Goal: Use online tool/utility: Utilize a website feature to perform a specific function

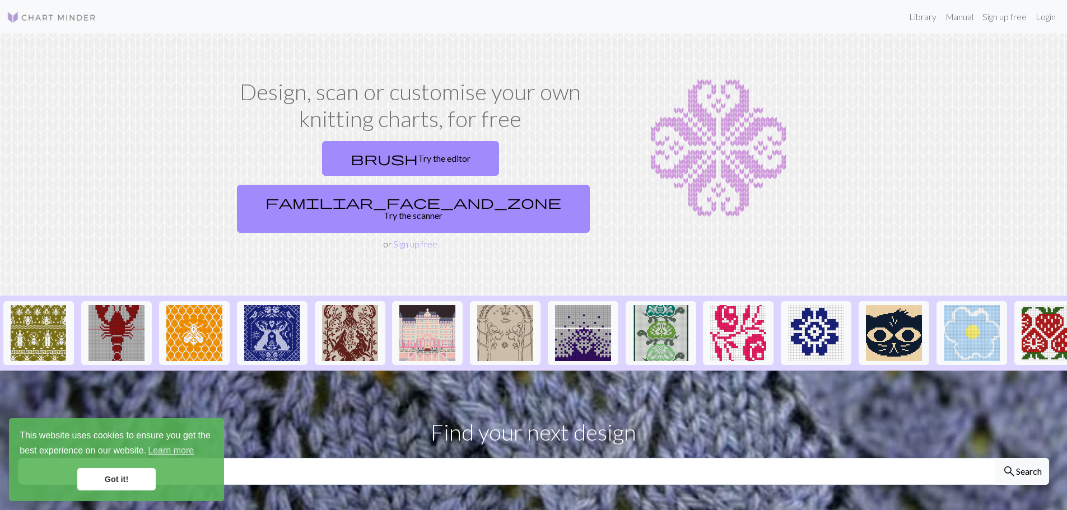
drag, startPoint x: 97, startPoint y: 483, endPoint x: 175, endPoint y: 489, distance: 77.6
click at [99, 483] on link "Got it!" at bounding box center [116, 479] width 78 height 22
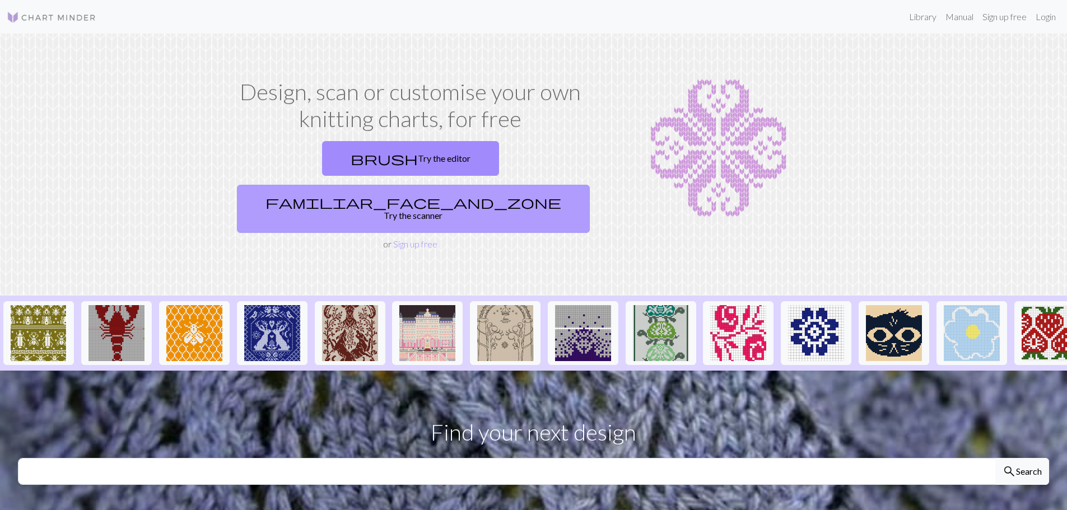
click at [478, 185] on link "familiar_face_and_zone Try the scanner" at bounding box center [413, 209] width 353 height 48
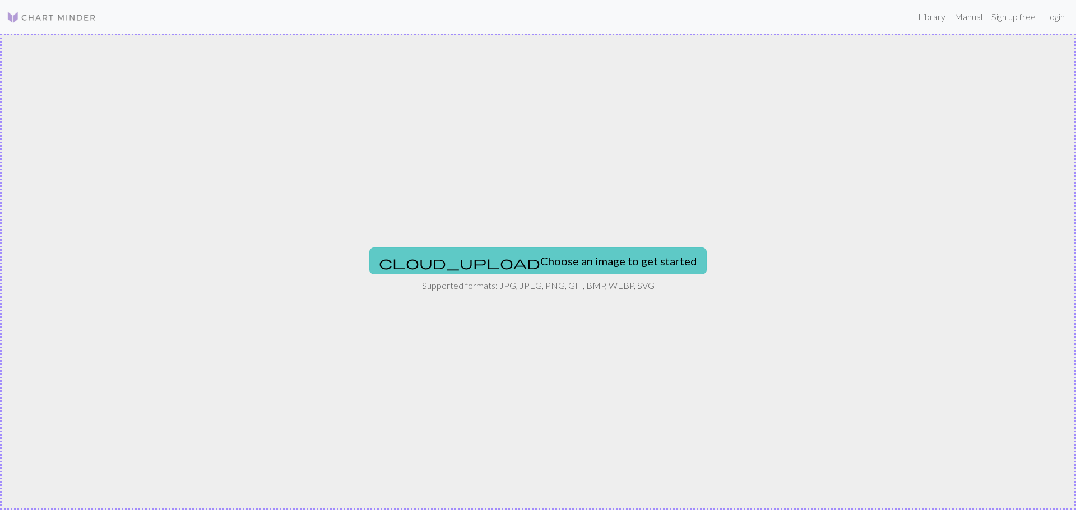
click at [555, 257] on button "cloud_upload Choose an image to get started" at bounding box center [537, 261] width 337 height 27
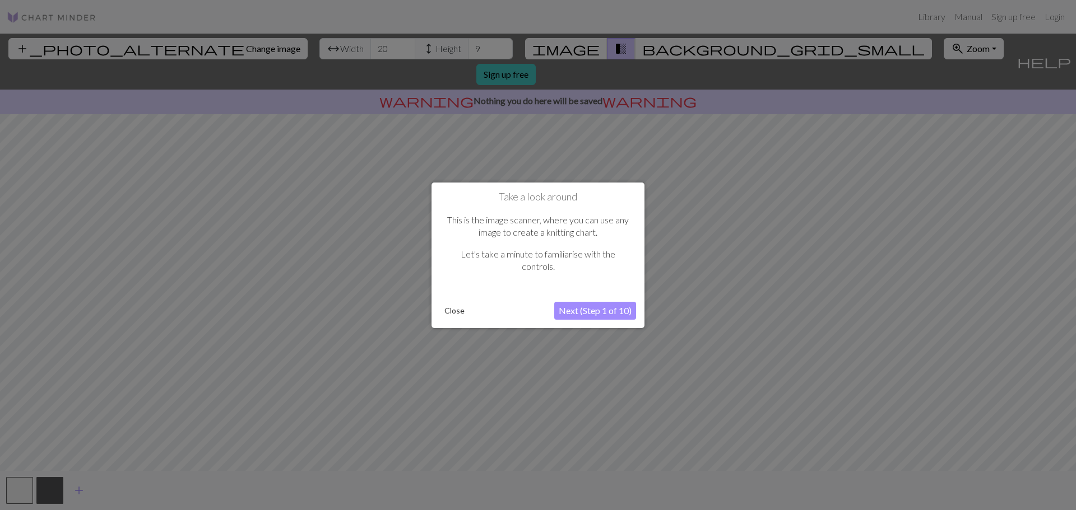
click at [595, 307] on button "Next (Step 1 of 10)" at bounding box center [595, 311] width 82 height 18
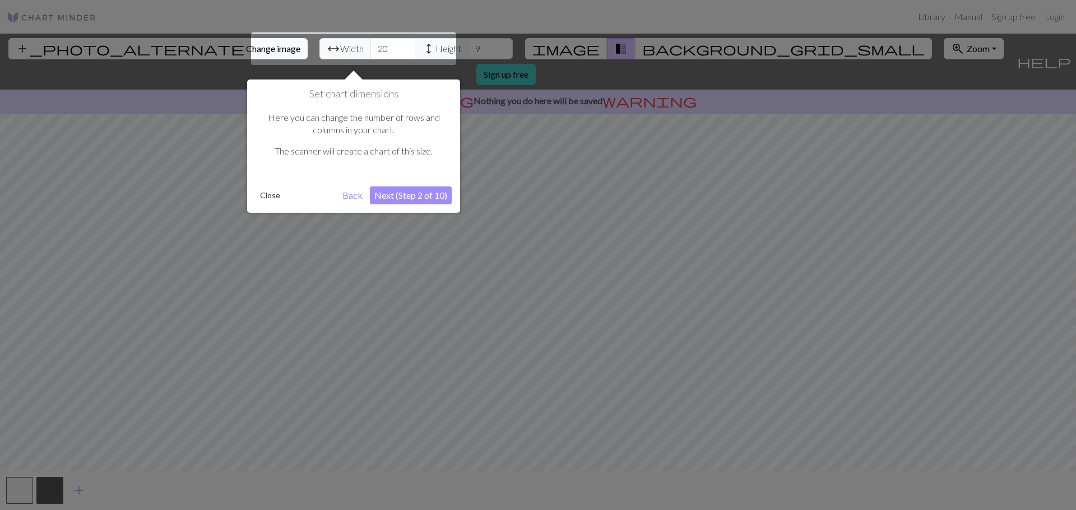
click at [424, 190] on button "Next (Step 2 of 10)" at bounding box center [411, 196] width 82 height 18
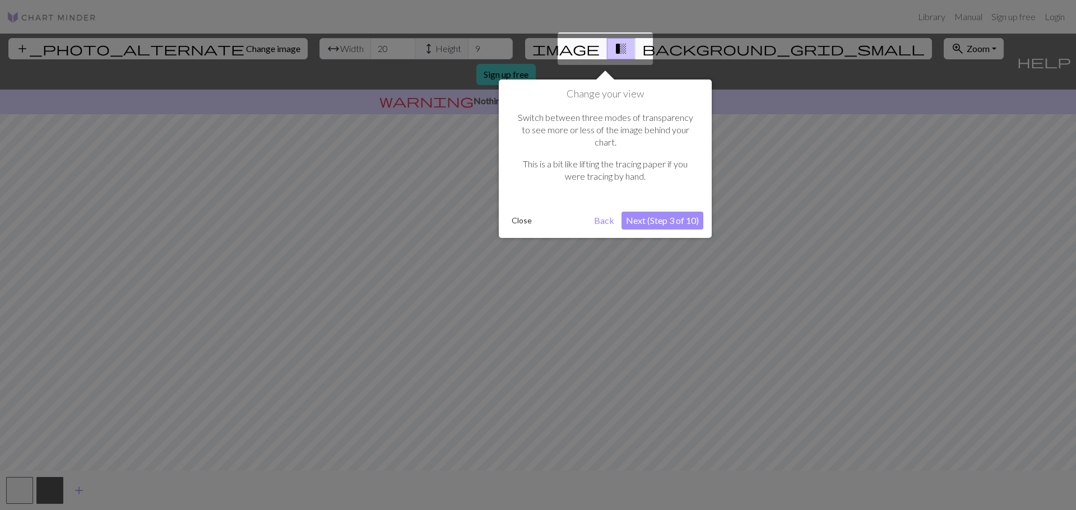
click at [663, 212] on button "Next (Step 3 of 10)" at bounding box center [662, 221] width 82 height 18
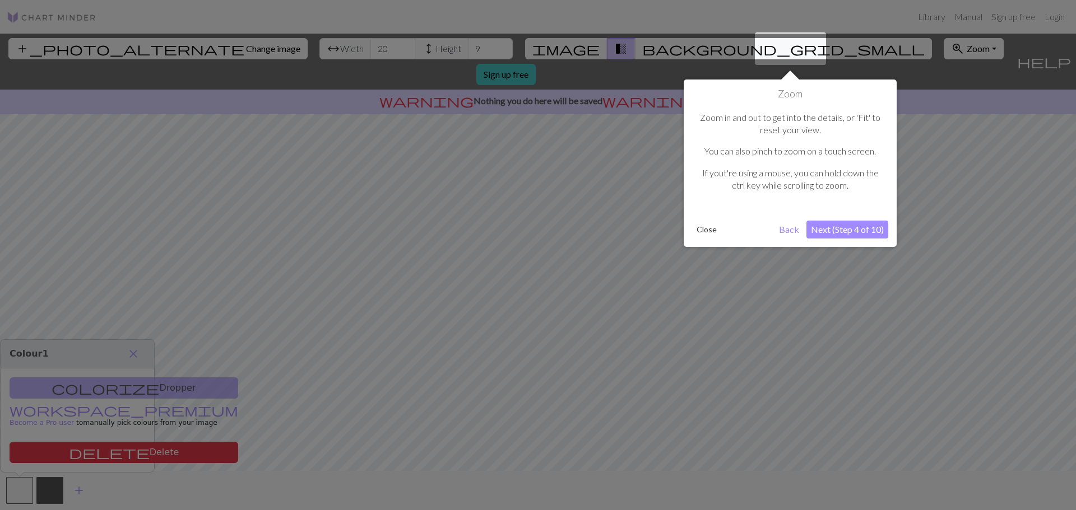
click at [854, 232] on button "Next (Step 4 of 10)" at bounding box center [847, 230] width 82 height 18
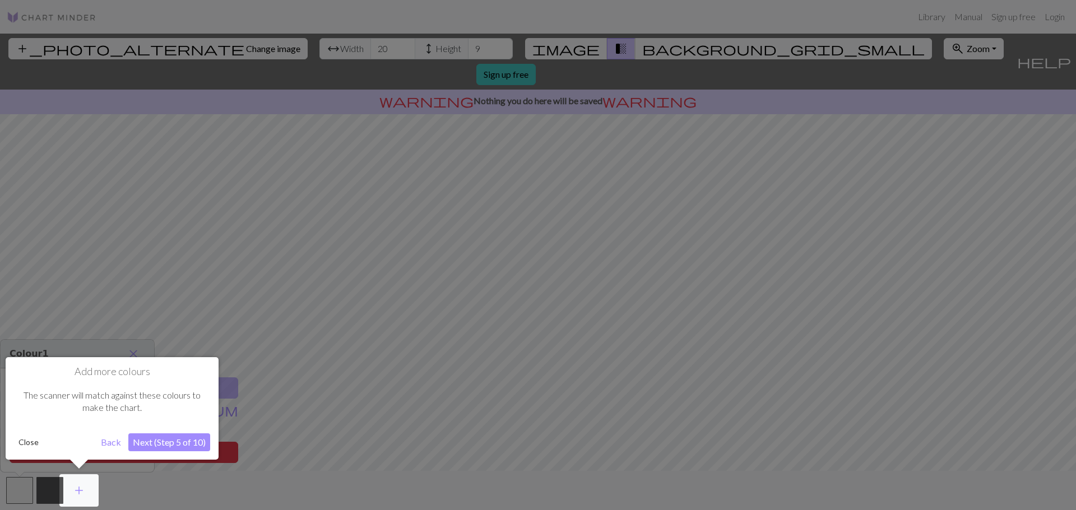
click at [189, 445] on button "Next (Step 5 of 10)" at bounding box center [169, 443] width 82 height 18
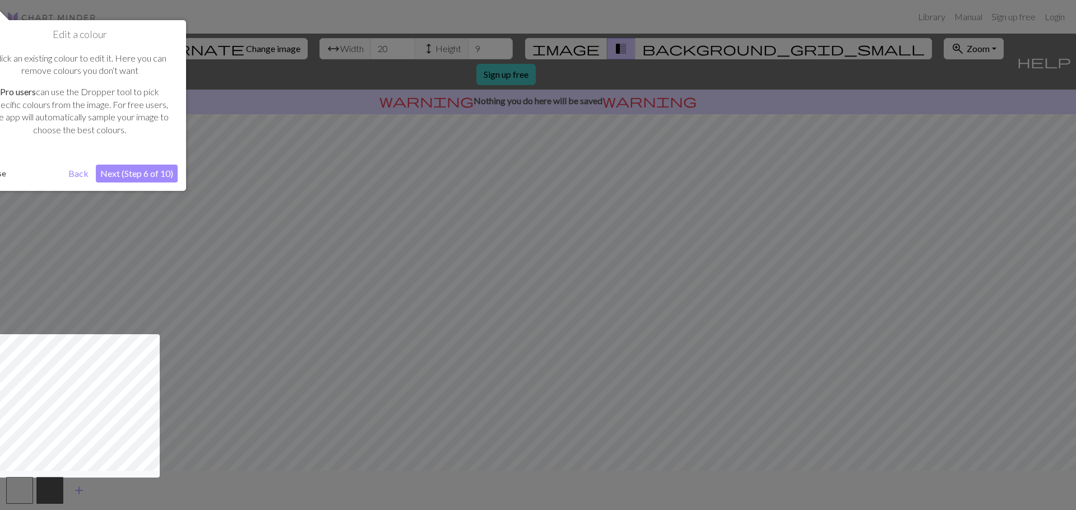
click at [114, 174] on button "Next (Step 6 of 10)" at bounding box center [137, 174] width 82 height 18
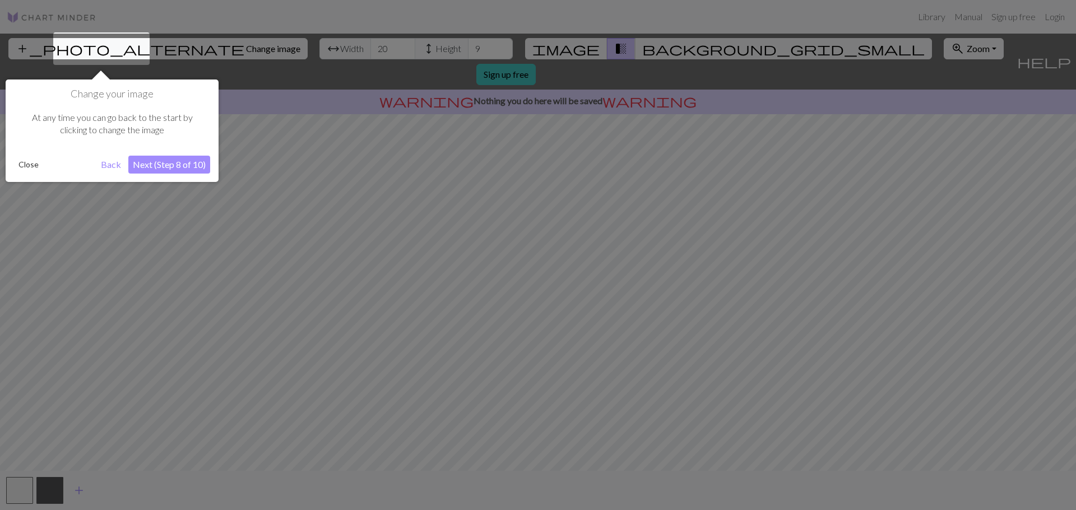
click at [164, 160] on button "Next (Step 8 of 10)" at bounding box center [169, 165] width 82 height 18
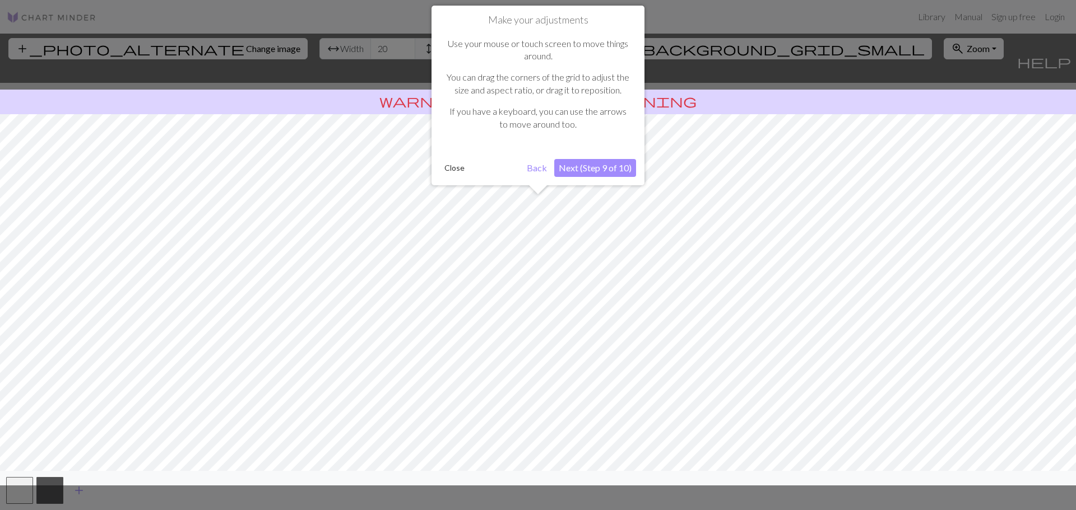
click at [599, 168] on button "Next (Step 9 of 10)" at bounding box center [595, 168] width 82 height 18
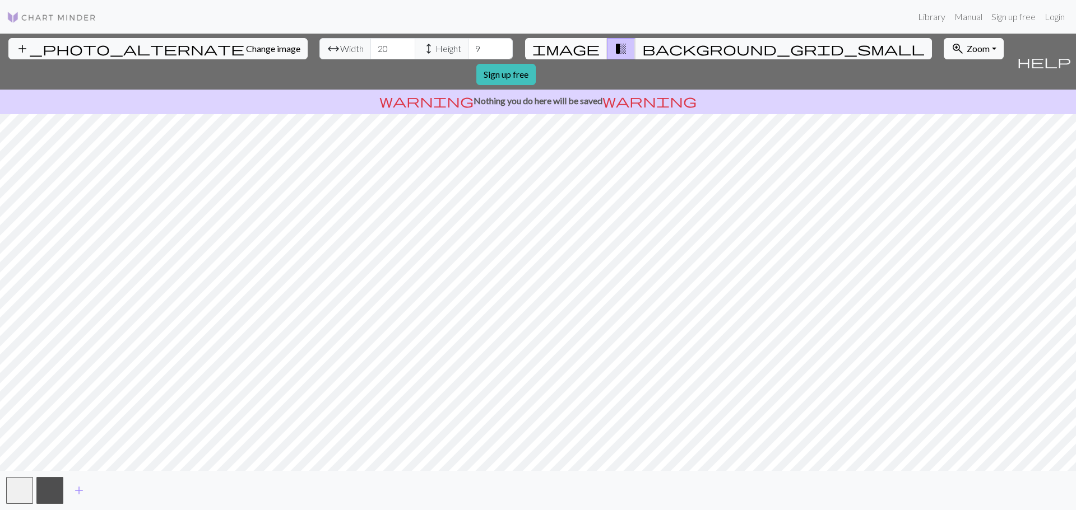
click at [573, 50] on span "image" at bounding box center [565, 49] width 67 height 16
click at [642, 50] on span "background_grid_small" at bounding box center [783, 49] width 282 height 16
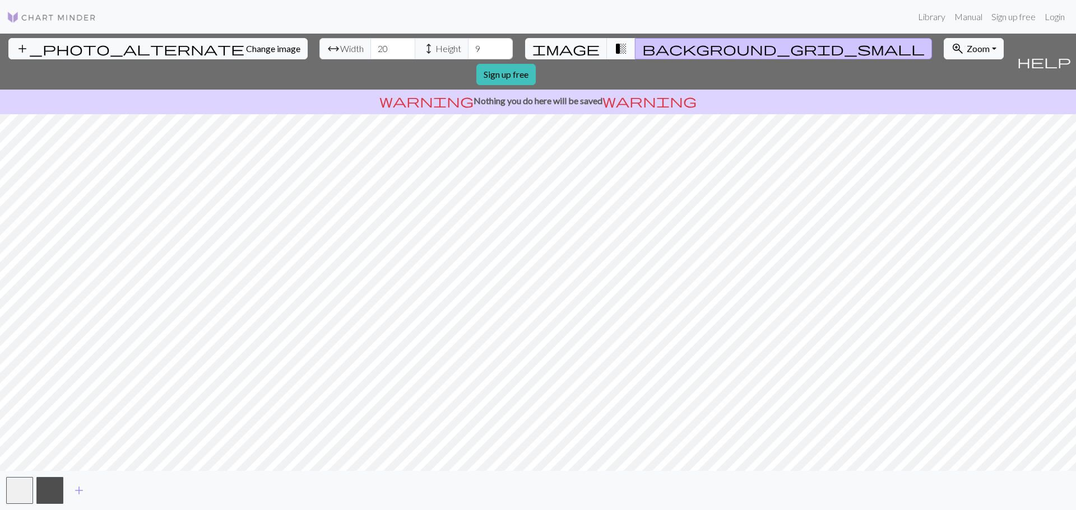
click at [614, 52] on span "transition_fade" at bounding box center [620, 49] width 13 height 16
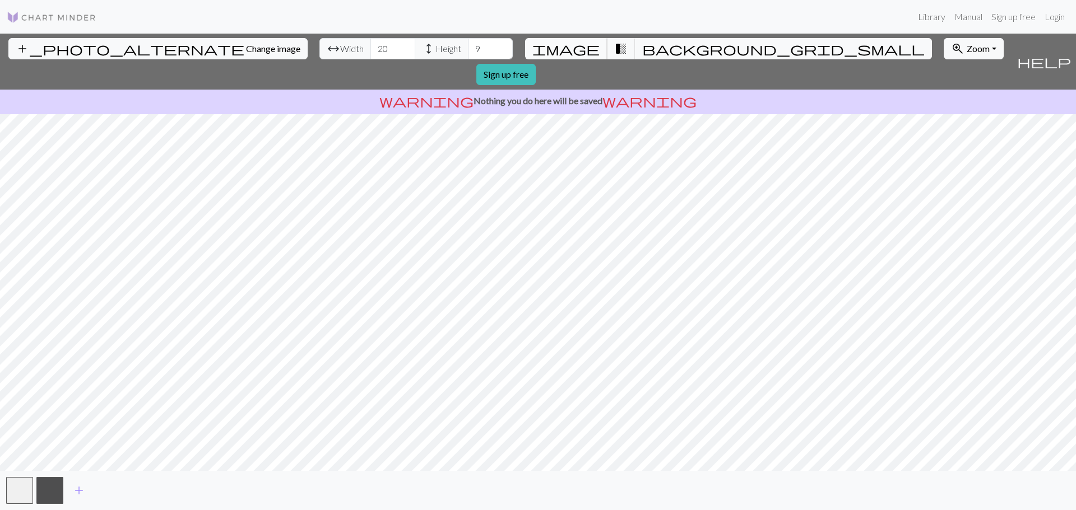
click at [576, 52] on span "image" at bounding box center [565, 49] width 67 height 16
click at [48, 487] on button "button" at bounding box center [49, 490] width 27 height 27
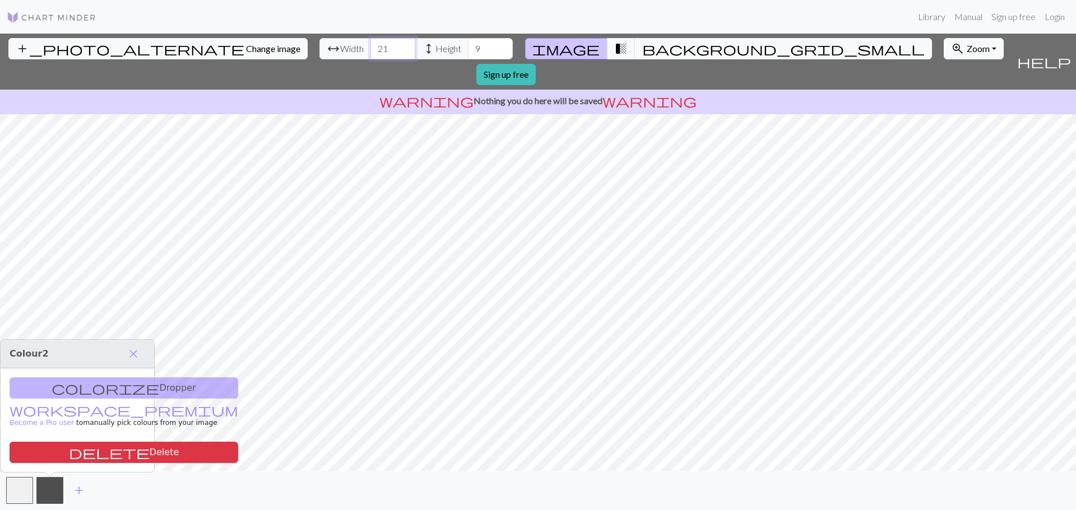
click at [370, 44] on input "21" at bounding box center [392, 48] width 45 height 21
click at [370, 44] on input "22" at bounding box center [392, 48] width 45 height 21
click at [370, 44] on input "23" at bounding box center [392, 48] width 45 height 21
click at [370, 44] on input "24" at bounding box center [392, 48] width 45 height 21
click at [370, 44] on input "25" at bounding box center [392, 48] width 45 height 21
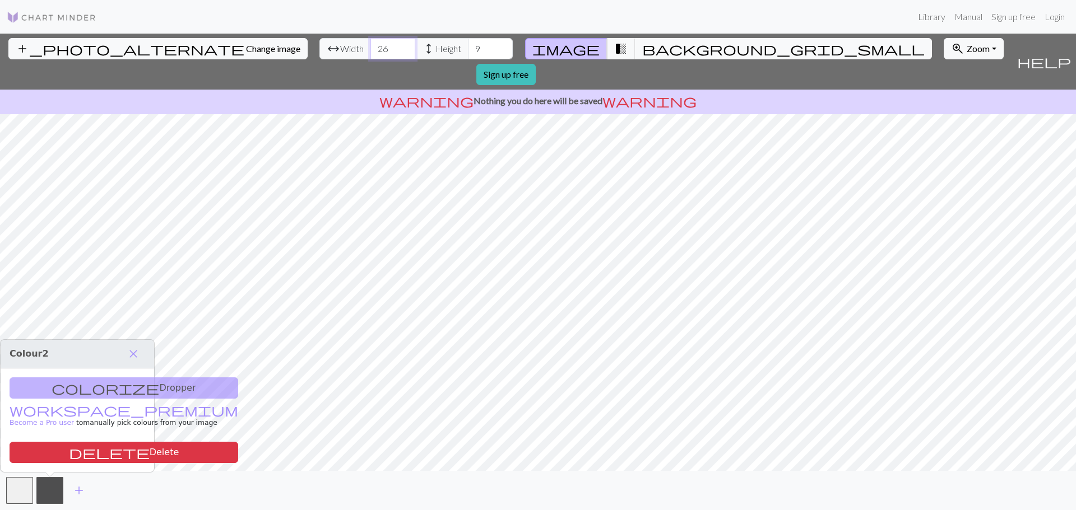
click at [370, 44] on input "26" at bounding box center [392, 48] width 45 height 21
click at [370, 44] on input "27" at bounding box center [392, 48] width 45 height 21
click at [370, 44] on input "28" at bounding box center [392, 48] width 45 height 21
click at [370, 44] on input "29" at bounding box center [392, 48] width 45 height 21
click at [370, 44] on input "30" at bounding box center [392, 48] width 45 height 21
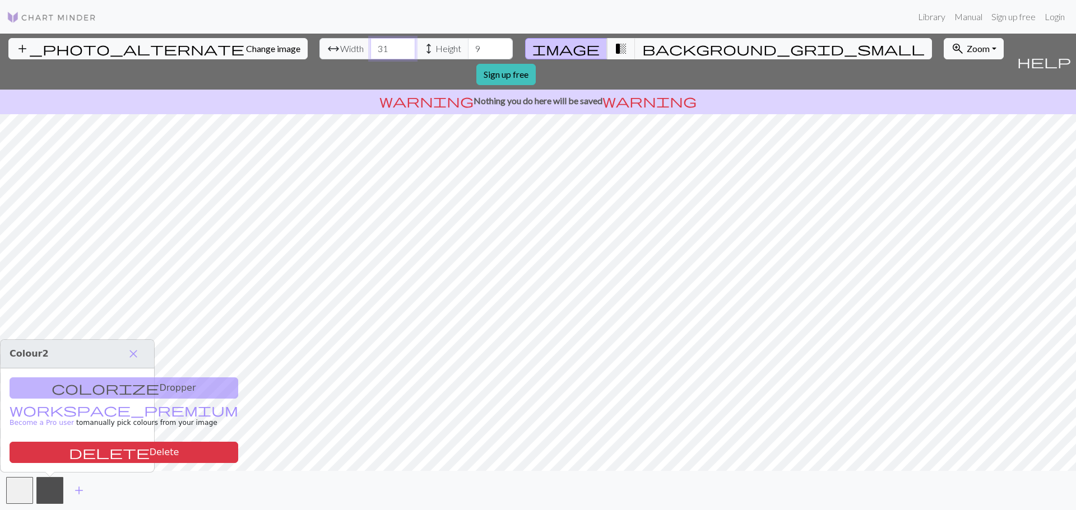
click at [370, 44] on input "31" at bounding box center [392, 48] width 45 height 21
click at [370, 44] on input "32" at bounding box center [392, 48] width 45 height 21
click at [370, 44] on input "33" at bounding box center [392, 48] width 45 height 21
click at [370, 44] on input "34" at bounding box center [392, 48] width 45 height 21
click at [370, 44] on input "35" at bounding box center [392, 48] width 45 height 21
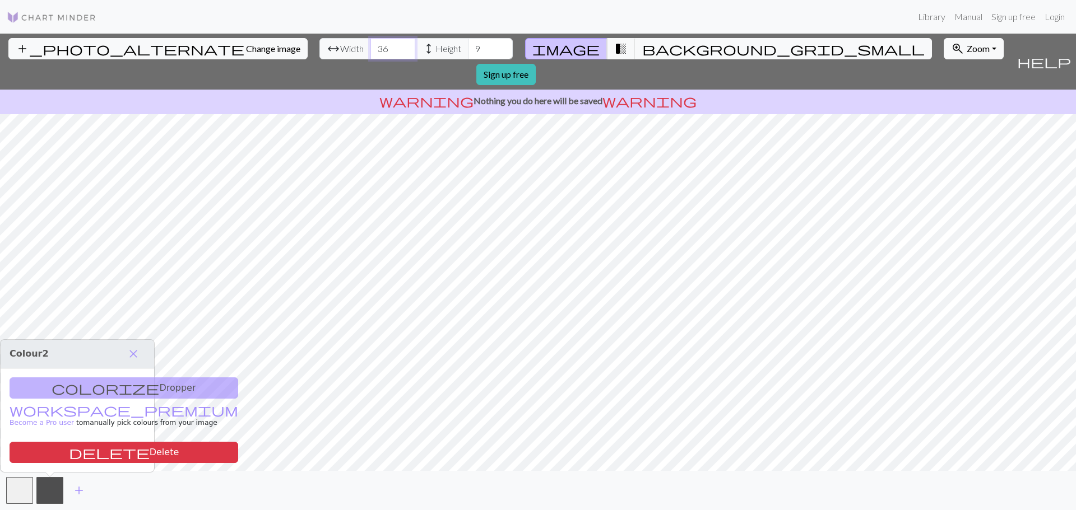
click at [370, 44] on input "36" at bounding box center [392, 48] width 45 height 21
click at [370, 44] on input "37" at bounding box center [392, 48] width 45 height 21
click at [370, 44] on input "38" at bounding box center [392, 48] width 45 height 21
click at [370, 44] on input "39" at bounding box center [392, 48] width 45 height 21
click at [370, 44] on input "40" at bounding box center [392, 48] width 45 height 21
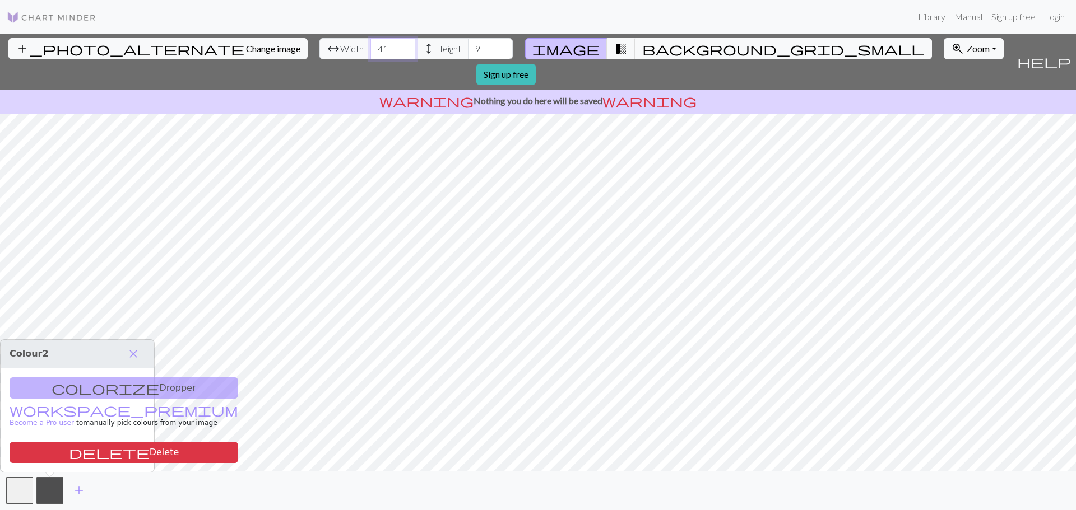
click at [370, 44] on input "41" at bounding box center [392, 48] width 45 height 21
click at [370, 44] on input "42" at bounding box center [392, 48] width 45 height 21
click at [370, 44] on input "43" at bounding box center [392, 48] width 45 height 21
click at [370, 44] on input "44" at bounding box center [392, 48] width 45 height 21
click at [370, 44] on input "45" at bounding box center [392, 48] width 45 height 21
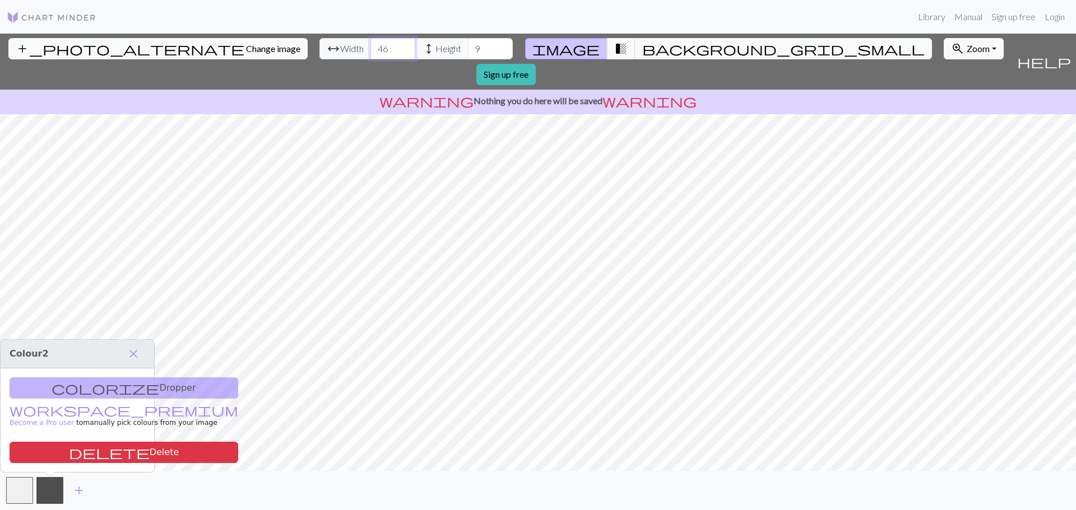
click at [370, 44] on input "46" at bounding box center [392, 48] width 45 height 21
click at [370, 44] on input "47" at bounding box center [392, 48] width 45 height 21
click at [370, 44] on input "48" at bounding box center [392, 48] width 45 height 21
click at [370, 44] on input "49" at bounding box center [392, 48] width 45 height 21
click at [370, 44] on input "50" at bounding box center [392, 48] width 45 height 21
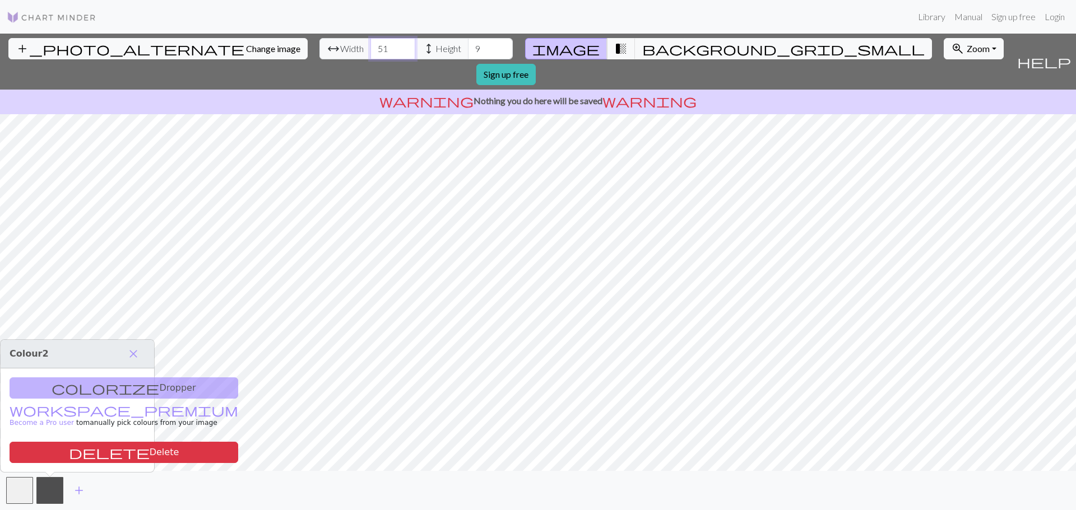
click at [370, 44] on input "51" at bounding box center [392, 48] width 45 height 21
click at [370, 44] on input "52" at bounding box center [392, 48] width 45 height 21
click at [370, 44] on input "53" at bounding box center [392, 48] width 45 height 21
click at [370, 44] on input "54" at bounding box center [392, 48] width 45 height 21
click at [370, 44] on input "55" at bounding box center [392, 48] width 45 height 21
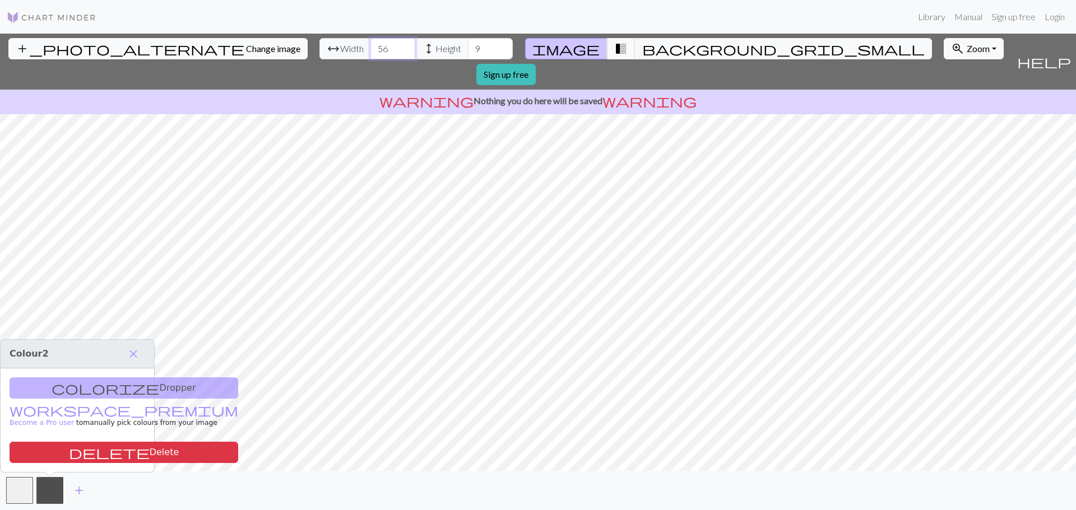
click at [370, 44] on input "56" at bounding box center [392, 48] width 45 height 21
click at [370, 44] on input "57" at bounding box center [392, 48] width 45 height 21
click at [370, 44] on input "58" at bounding box center [392, 48] width 45 height 21
click at [370, 54] on input "57" at bounding box center [392, 48] width 45 height 21
click at [370, 54] on input "56" at bounding box center [392, 48] width 45 height 21
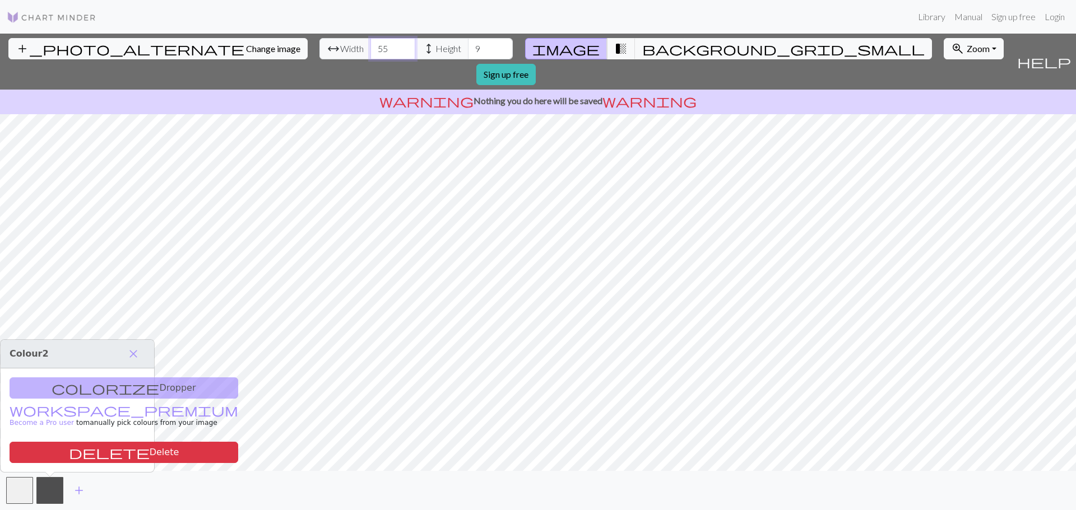
click at [370, 54] on input "55" at bounding box center [392, 48] width 45 height 21
click at [370, 54] on input "54" at bounding box center [392, 48] width 45 height 21
click at [370, 54] on input "53" at bounding box center [392, 48] width 45 height 21
click at [370, 54] on input "52" at bounding box center [392, 48] width 45 height 21
click at [370, 54] on input "51" at bounding box center [392, 48] width 45 height 21
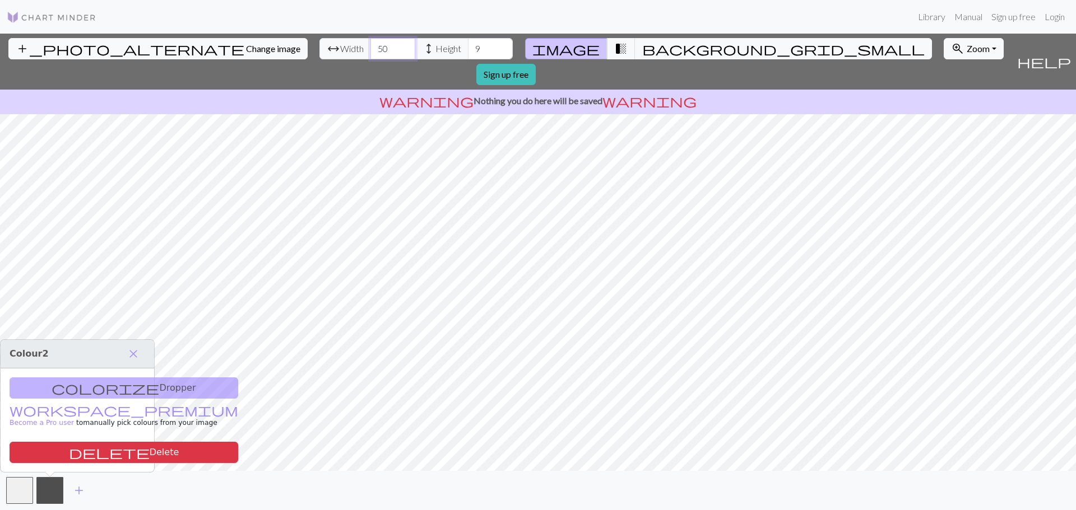
click at [370, 54] on input "50" at bounding box center [392, 48] width 45 height 21
type input "49"
click at [370, 54] on input "49" at bounding box center [392, 48] width 45 height 21
click at [468, 45] on input "10" at bounding box center [490, 48] width 45 height 21
click at [468, 45] on input "11" at bounding box center [490, 48] width 45 height 21
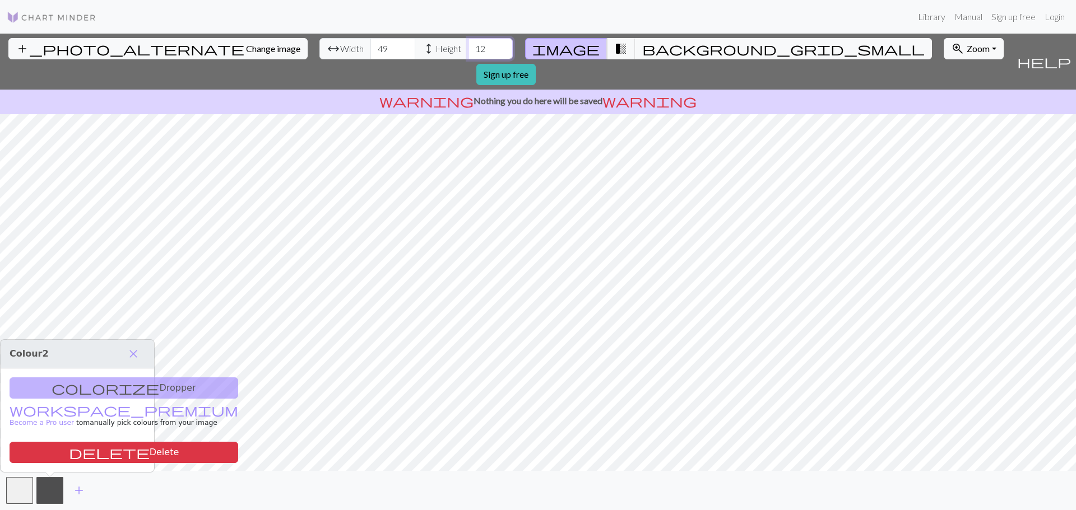
click at [468, 45] on input "12" at bounding box center [490, 48] width 45 height 21
click at [468, 46] on input "13" at bounding box center [490, 48] width 45 height 21
click at [468, 46] on input "14" at bounding box center [490, 48] width 45 height 21
click at [468, 46] on input "15" at bounding box center [490, 48] width 45 height 21
click at [468, 46] on input "16" at bounding box center [490, 48] width 45 height 21
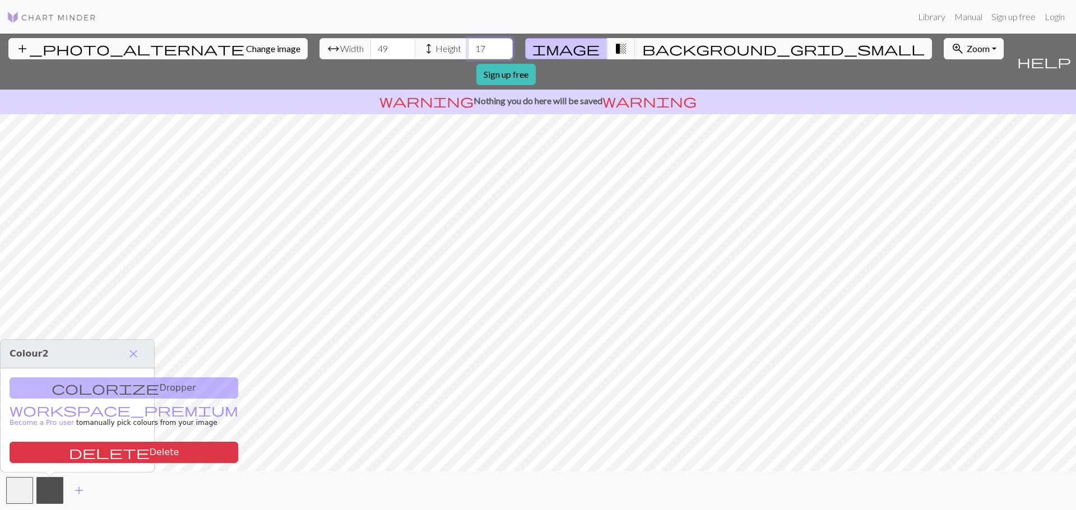
click at [468, 46] on input "17" at bounding box center [490, 48] width 45 height 21
click at [468, 46] on input "18" at bounding box center [490, 48] width 45 height 21
click at [468, 46] on input "19" at bounding box center [490, 48] width 45 height 21
click at [468, 46] on input "20" at bounding box center [490, 48] width 45 height 21
click at [468, 46] on input "21" at bounding box center [490, 48] width 45 height 21
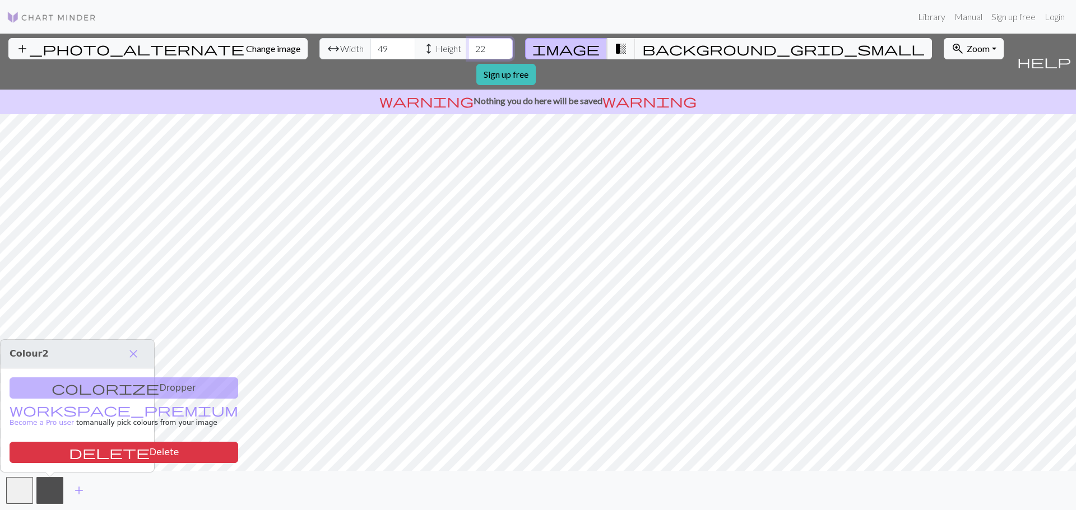
click at [468, 46] on input "22" at bounding box center [490, 48] width 45 height 21
click at [468, 46] on input "23" at bounding box center [490, 48] width 45 height 21
click at [468, 46] on input "24" at bounding box center [490, 48] width 45 height 21
click at [468, 46] on input "25" at bounding box center [490, 48] width 45 height 21
click at [468, 46] on input "26" at bounding box center [490, 48] width 45 height 21
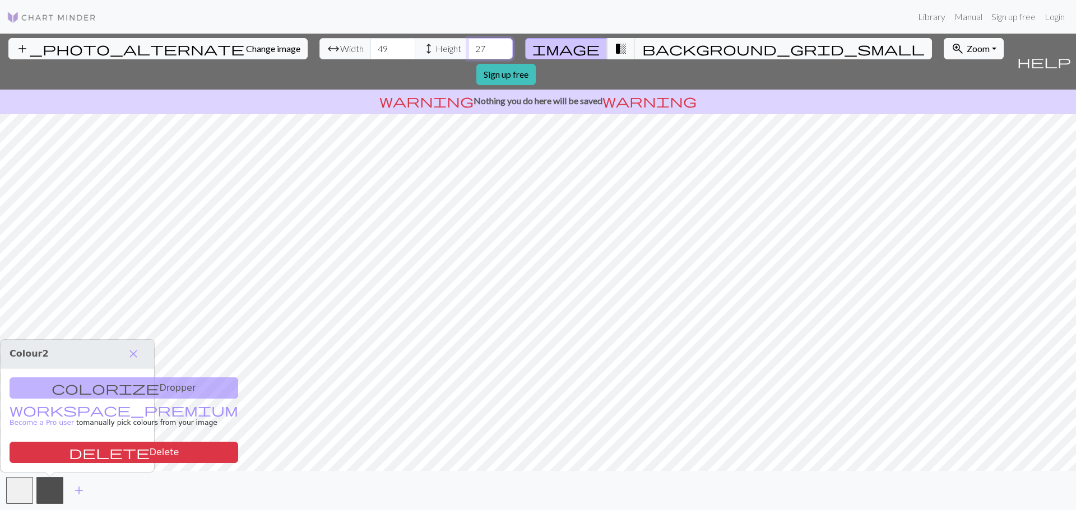
click at [468, 46] on input "27" at bounding box center [490, 48] width 45 height 21
click at [468, 46] on input "28" at bounding box center [490, 48] width 45 height 21
click at [468, 46] on input "29" at bounding box center [490, 48] width 45 height 21
click at [468, 46] on input "30" at bounding box center [490, 48] width 45 height 21
type input "31"
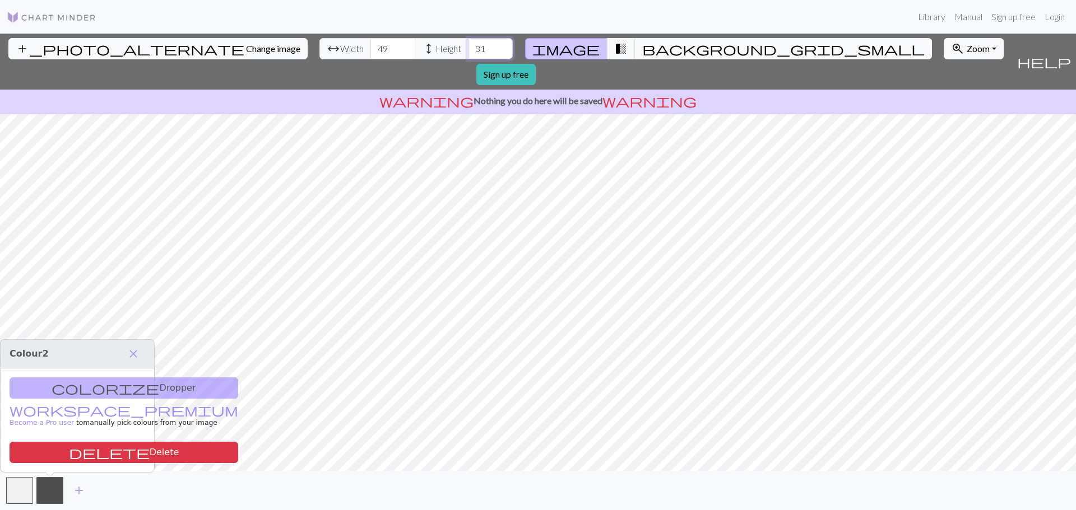
click at [468, 46] on input "31" at bounding box center [490, 48] width 45 height 21
click at [89, 388] on div "colorize Dropper workspace_premium Become a Pro user to manually pick colours f…" at bounding box center [78, 421] width 154 height 104
click at [57, 489] on button "button" at bounding box center [49, 490] width 27 height 27
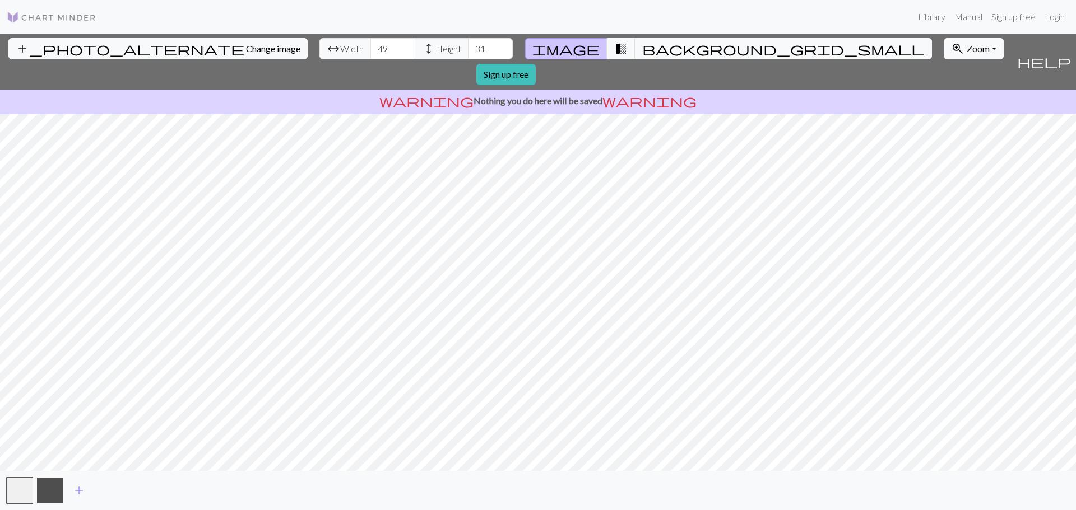
click at [52, 491] on button "button" at bounding box center [49, 490] width 27 height 27
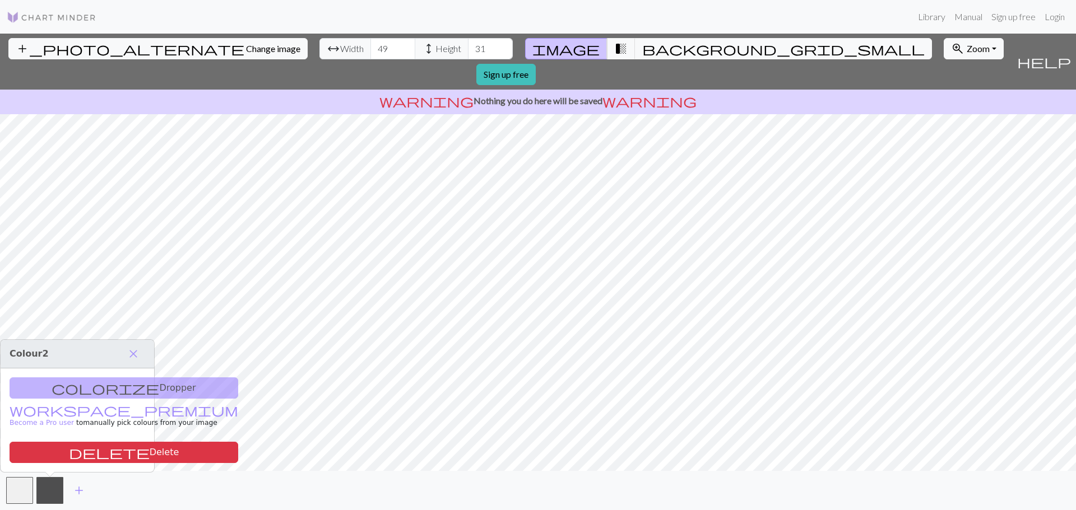
click at [97, 390] on div "colorize Dropper workspace_premium Become a Pro user to manually pick colours f…" at bounding box center [78, 421] width 154 height 104
click at [614, 44] on span "transition_fade" at bounding box center [620, 49] width 13 height 16
click at [642, 46] on span "background_grid_small" at bounding box center [783, 49] width 282 height 16
